Goal: Check status

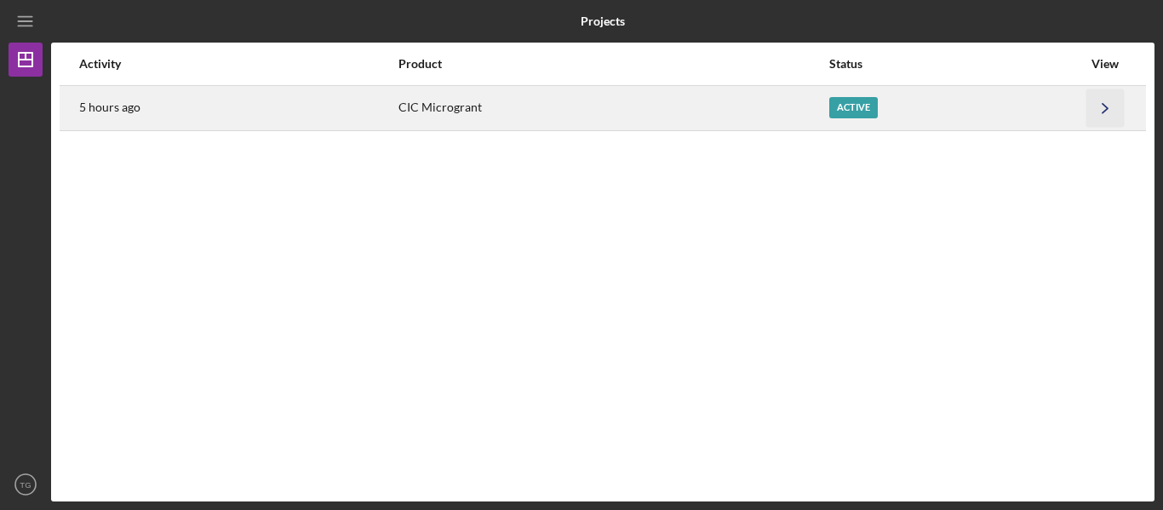
click at [1120, 105] on icon "Icon/Navigate" at bounding box center [1106, 108] width 38 height 38
